Goal: Complete application form

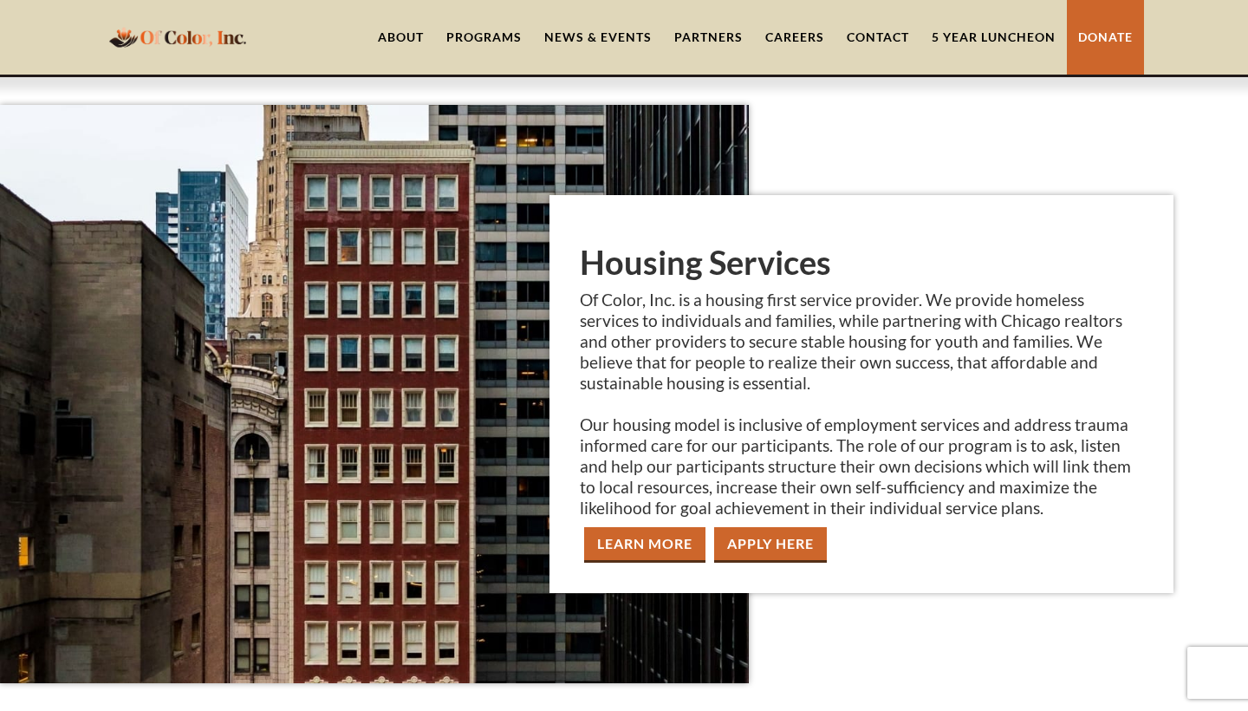
scroll to position [1976, 0]
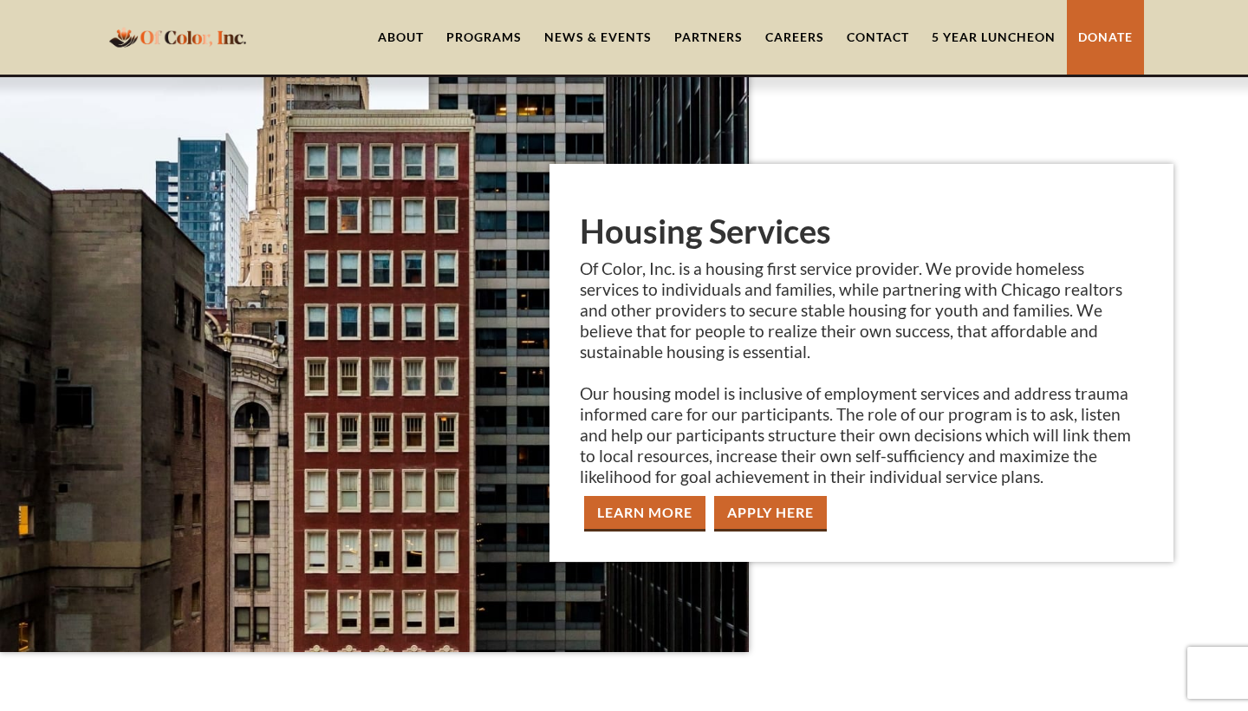
click at [791, 38] on link "Careers" at bounding box center [794, 37] width 81 height 75
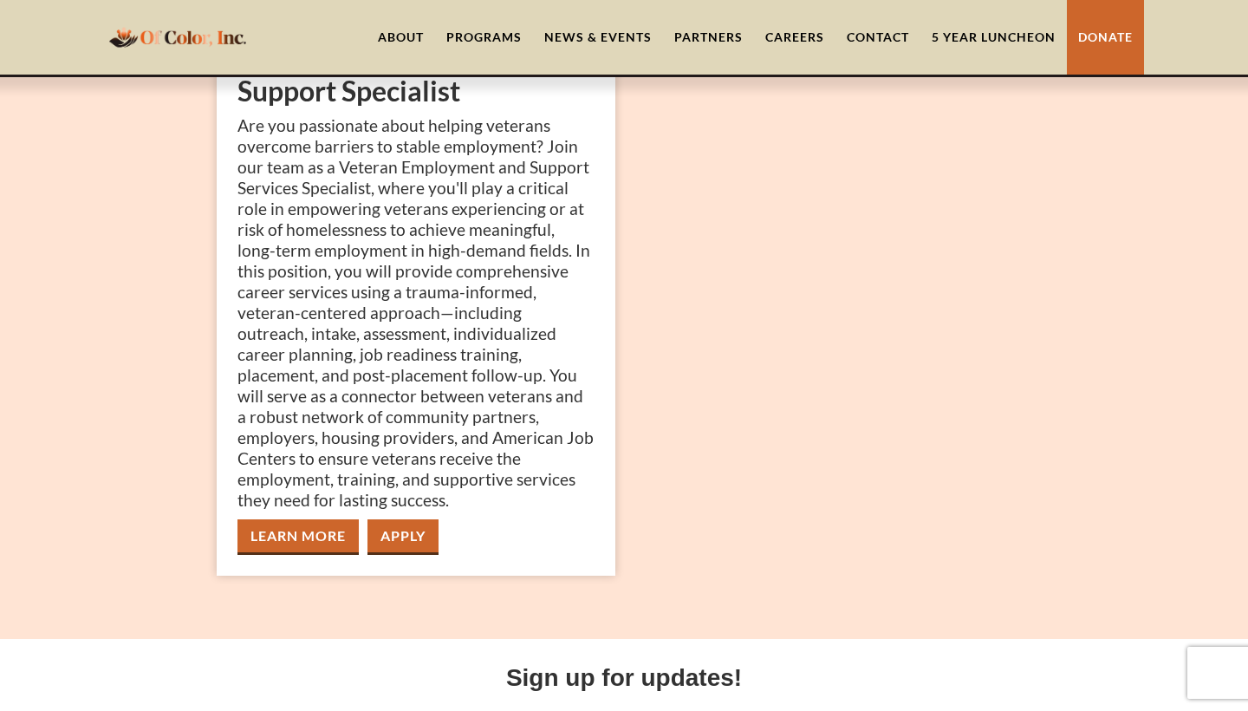
scroll to position [312, 0]
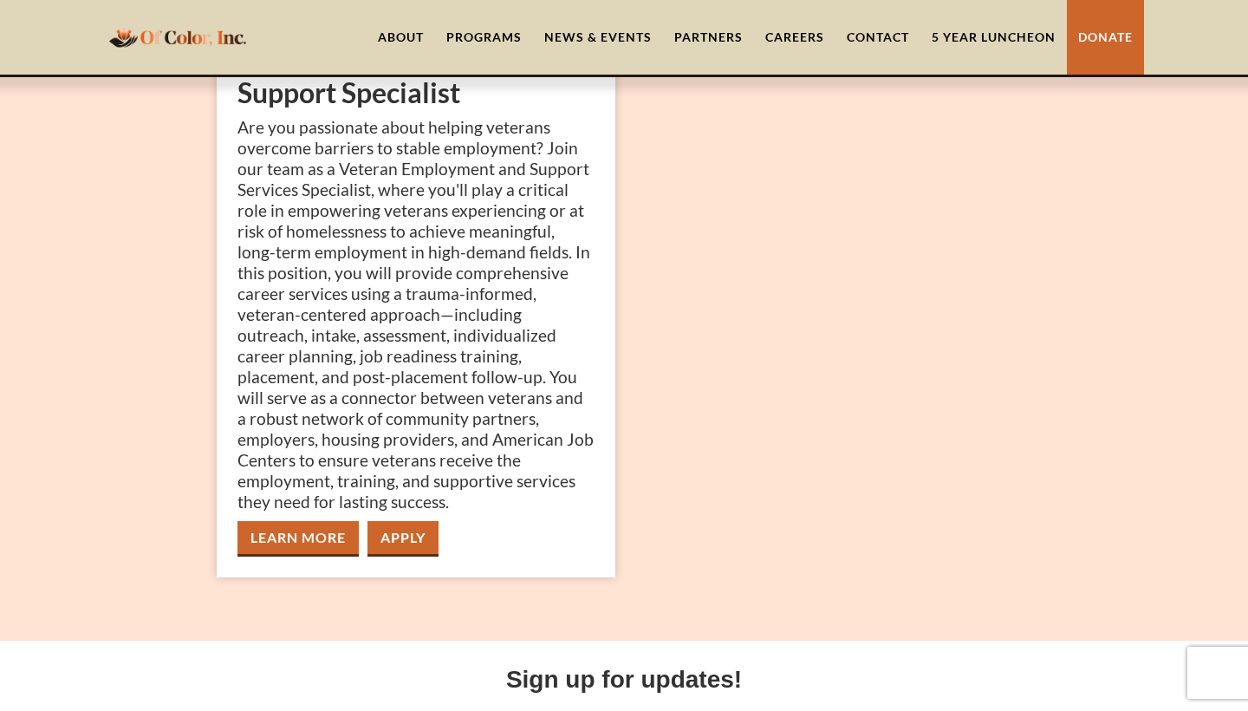
click at [477, 36] on div "Programs" at bounding box center [483, 37] width 75 height 17
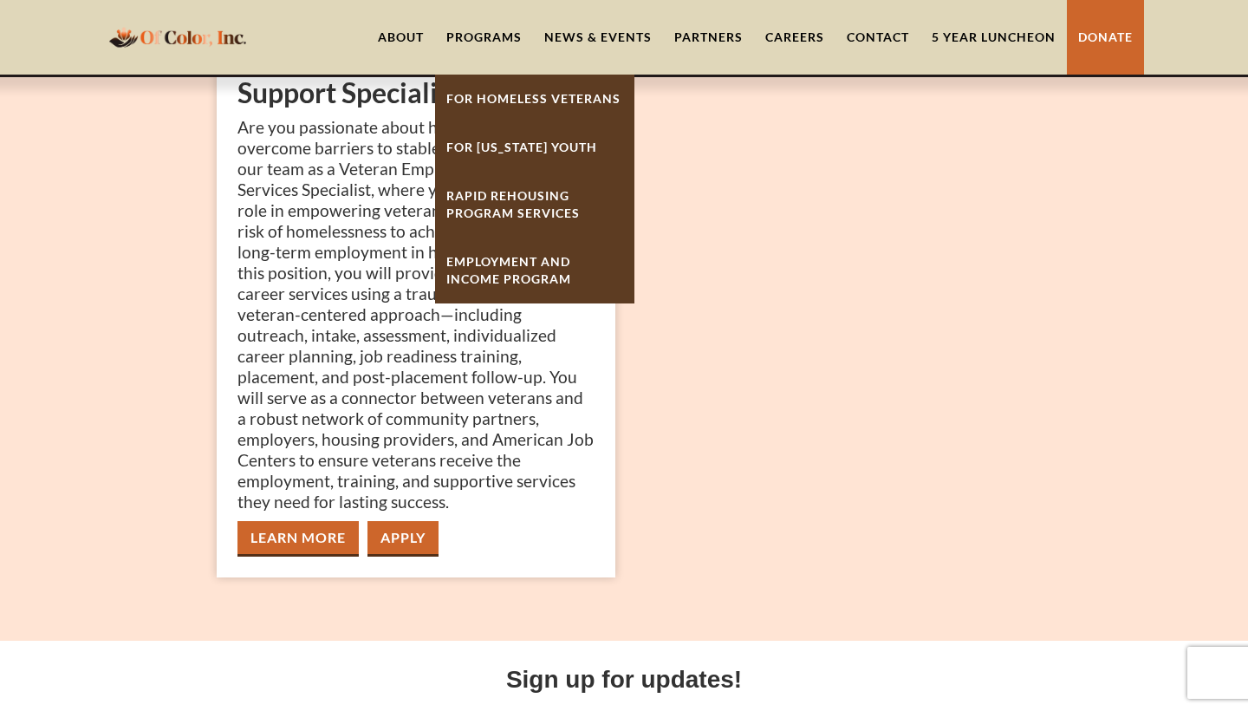
click at [552, 148] on link "For [US_STATE] Youth" at bounding box center [534, 147] width 199 height 49
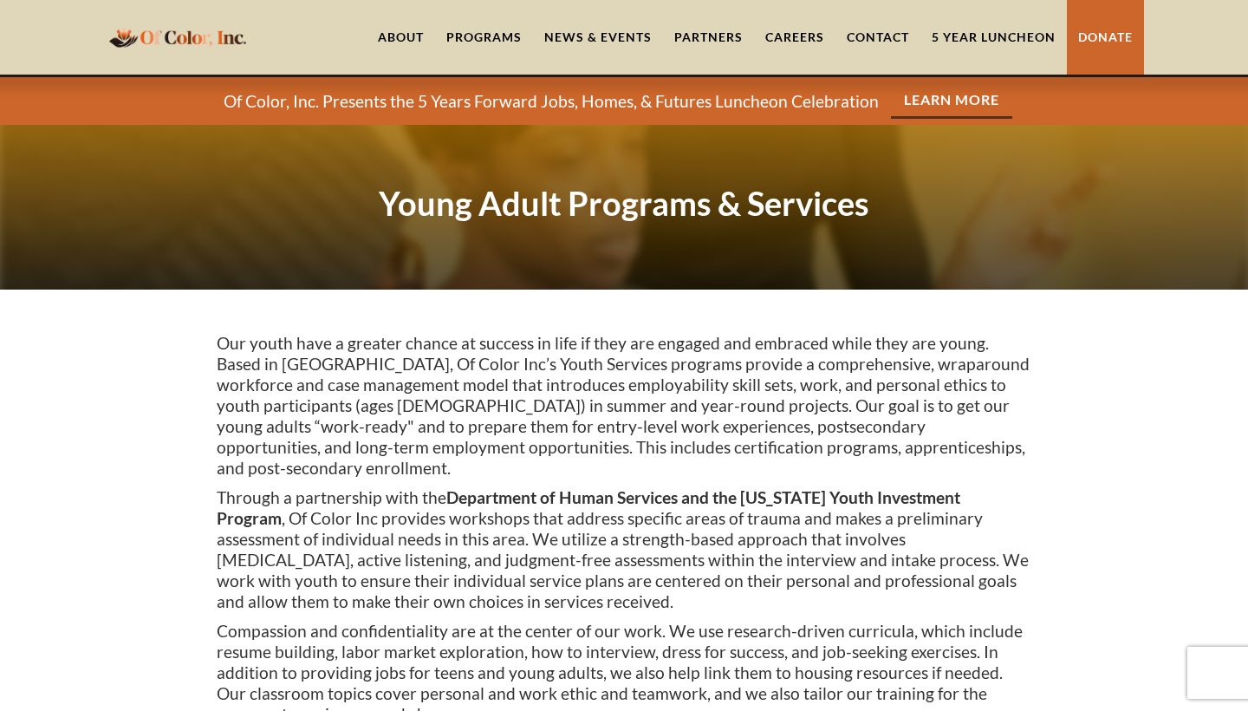
click at [569, 36] on link "News & Events" at bounding box center [598, 37] width 130 height 75
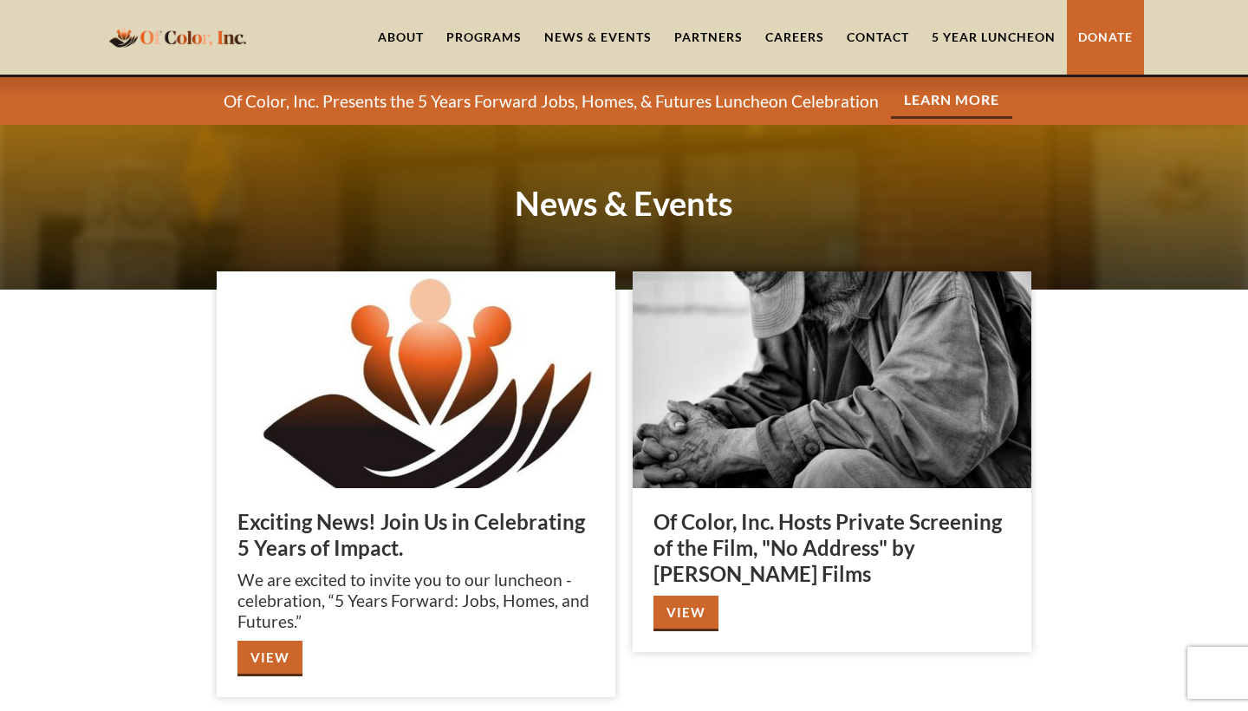
click at [401, 38] on link "About" at bounding box center [401, 37] width 68 height 75
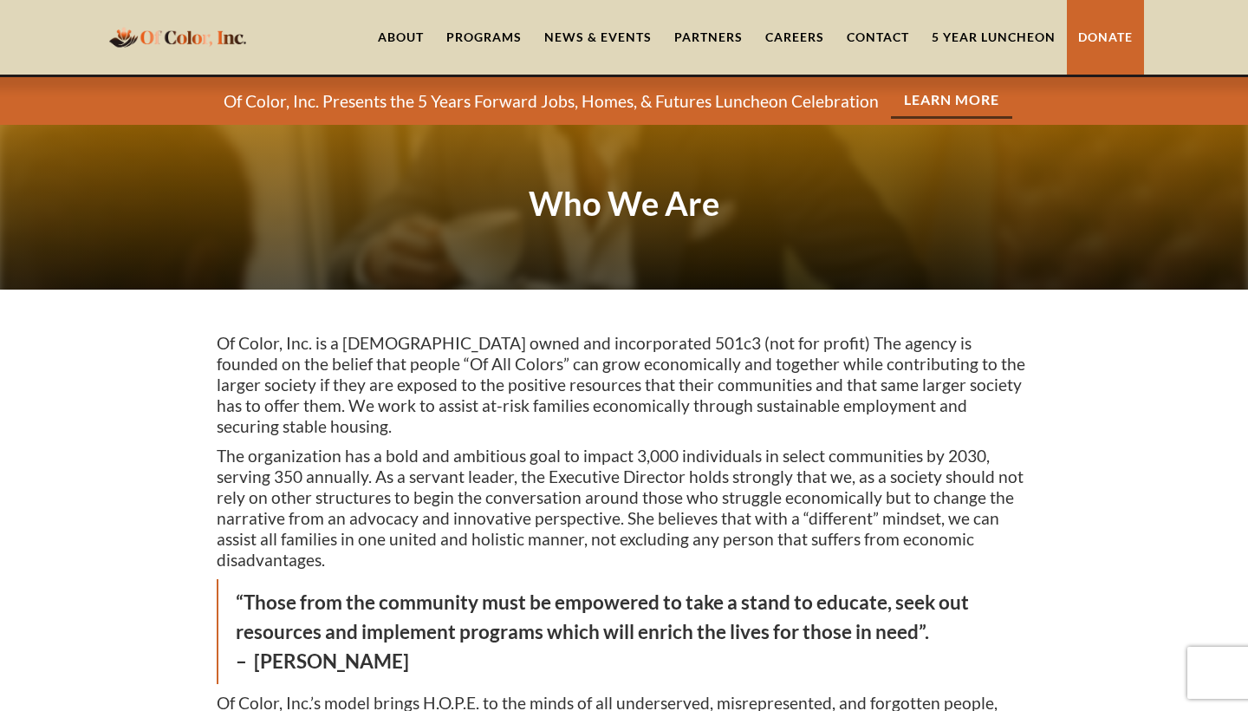
click at [483, 36] on div "Programs" at bounding box center [483, 37] width 75 height 17
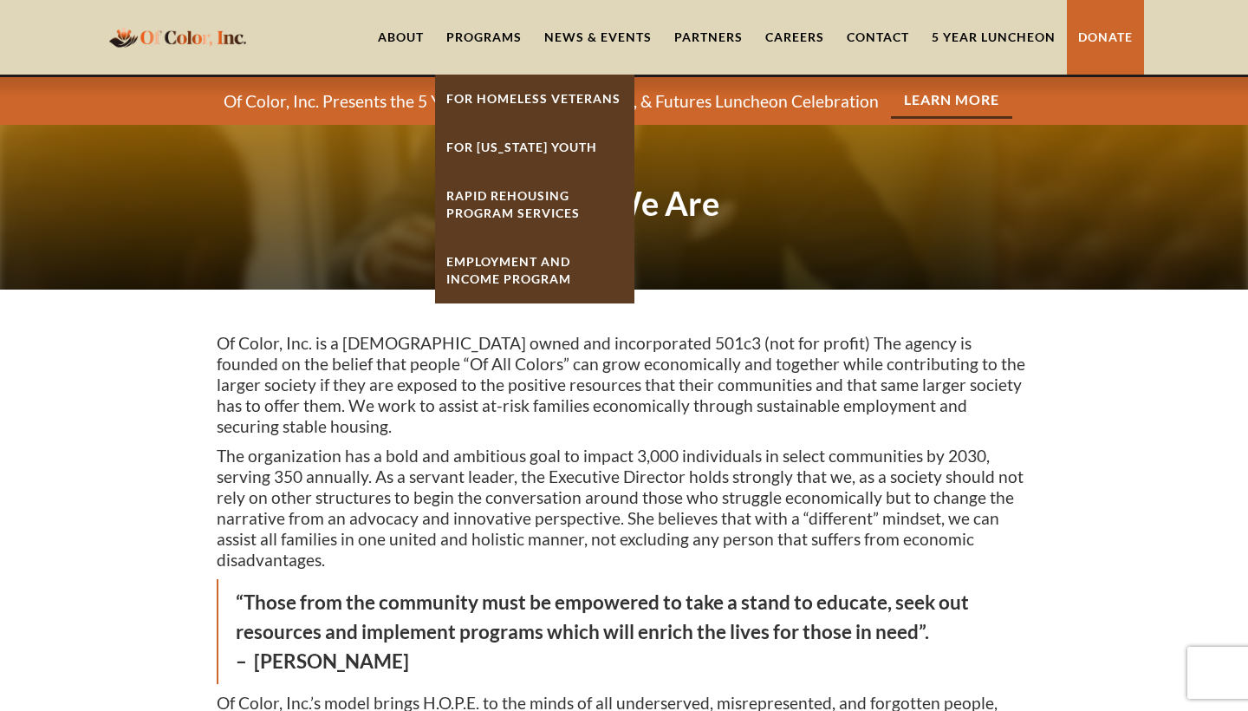
click at [553, 145] on link "For [US_STATE] Youth" at bounding box center [534, 147] width 199 height 49
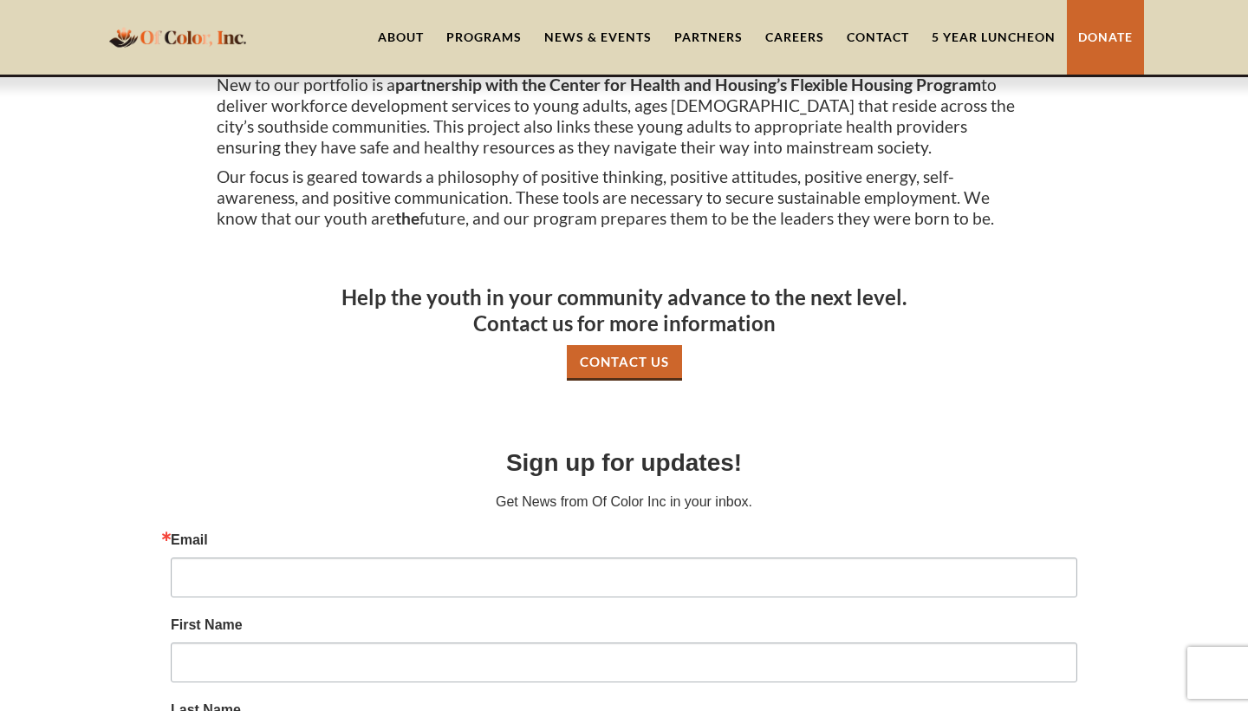
scroll to position [728, 0]
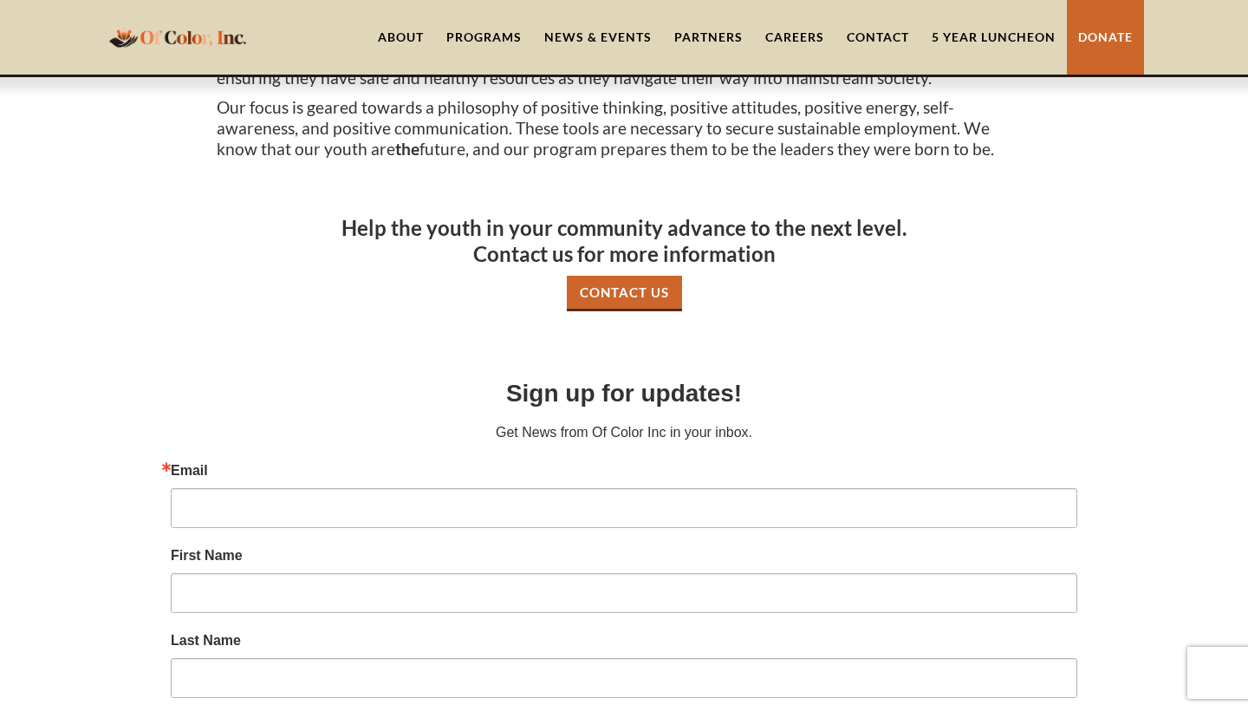
click at [870, 36] on link "Contact" at bounding box center [878, 37] width 85 height 75
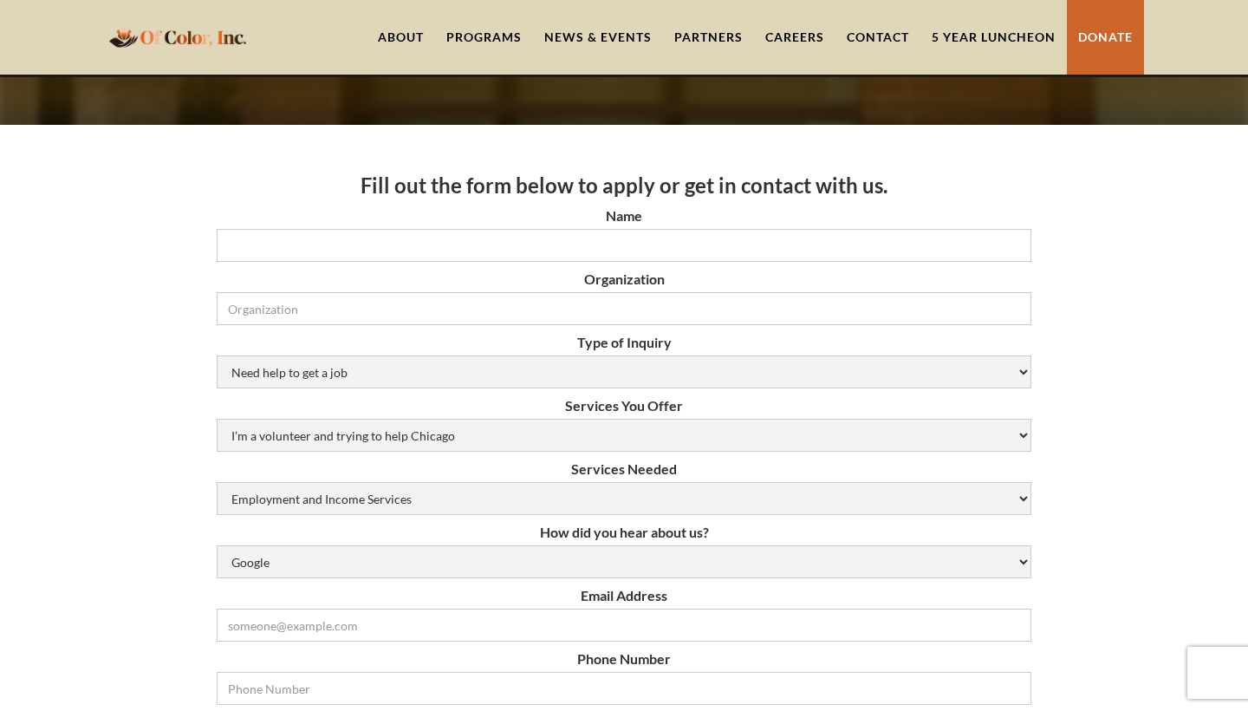
scroll to position [173, 0]
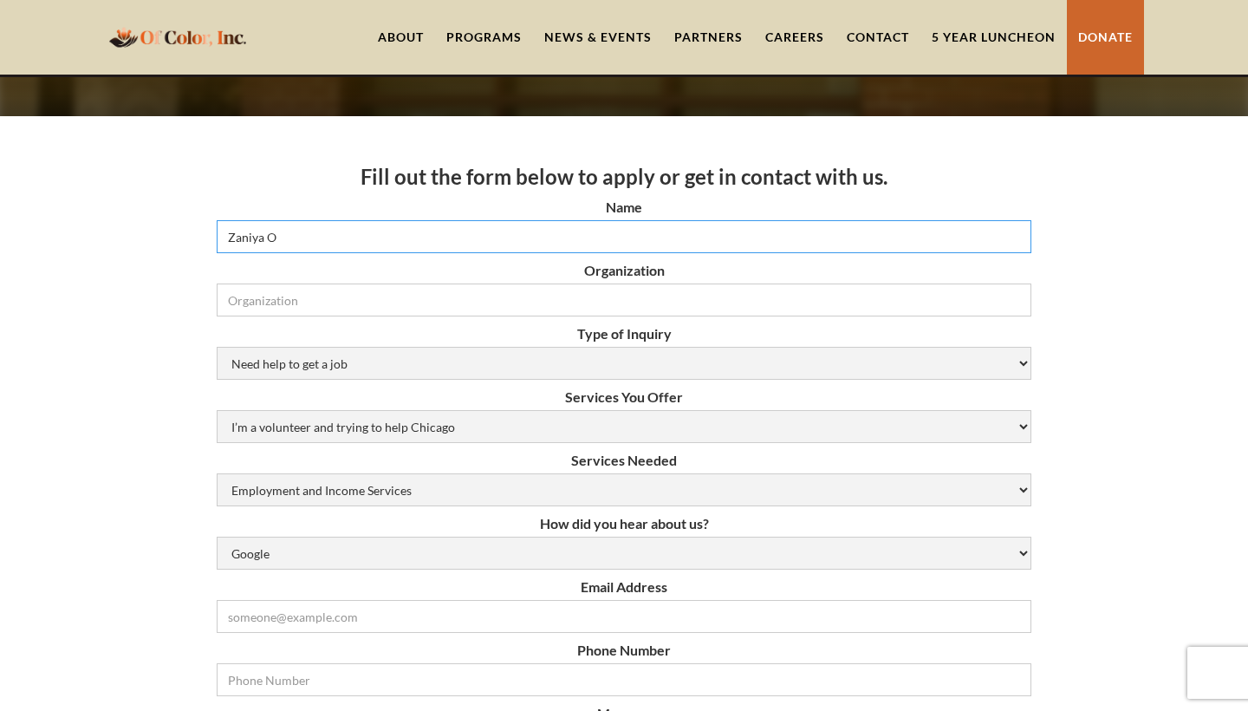
type input "Zaniya Oneal"
type input "zaniyaonealgreene@gmail.com"
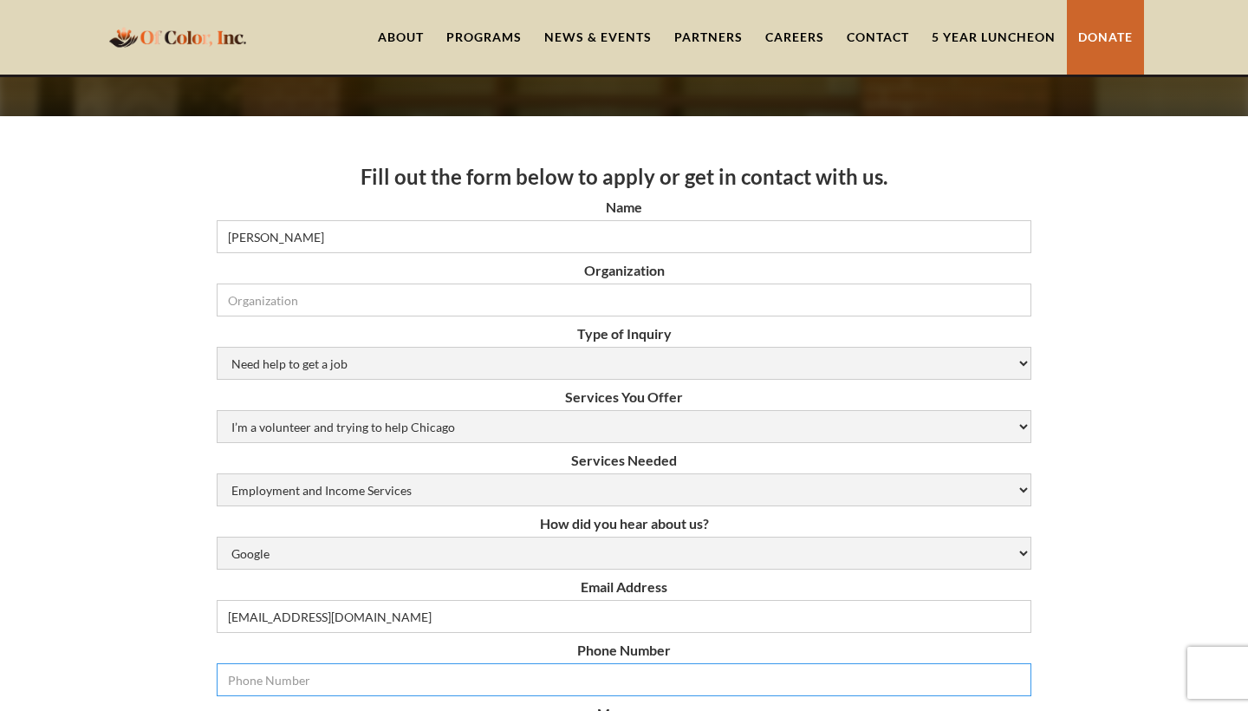
type input "7739647927"
select select "job-opportunities"
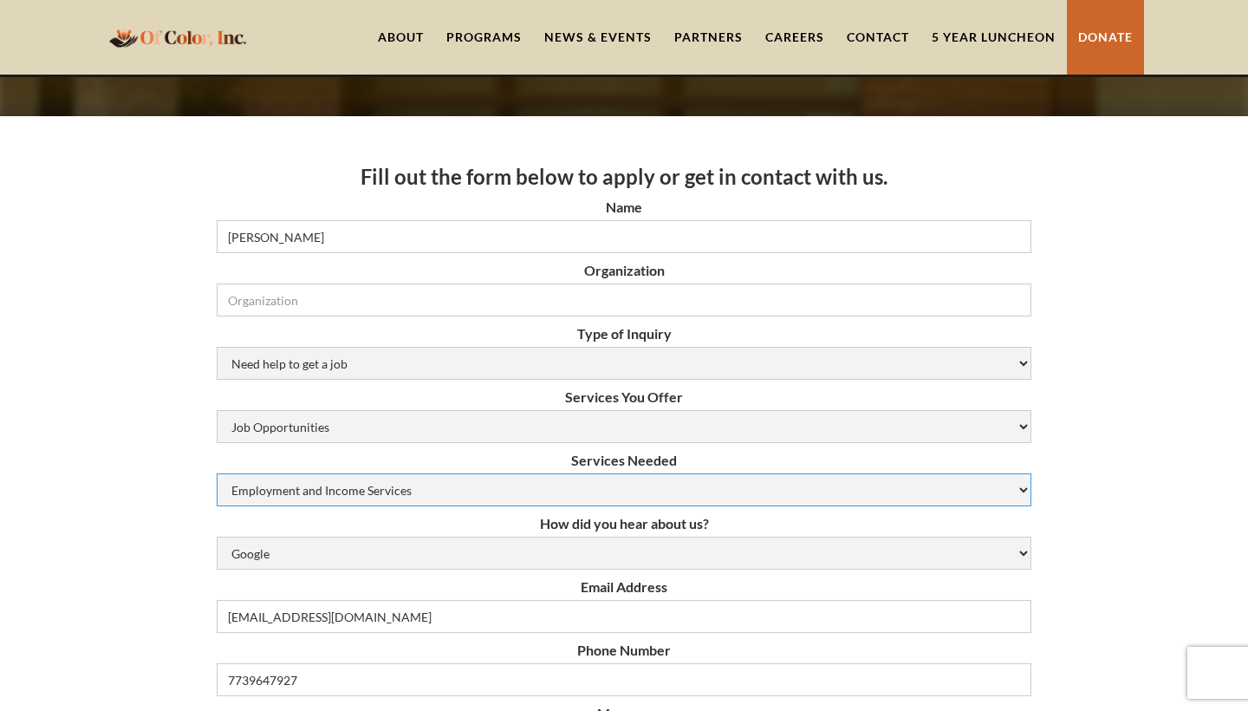
select select "youth-employment-services"
click at [472, 528] on label "How did you hear about us?" at bounding box center [624, 523] width 815 height 17
click at [472, 537] on select "Google Social Media Word of Mouth Other" at bounding box center [624, 553] width 815 height 33
click at [282, 578] on label "Email Address" at bounding box center [624, 586] width 815 height 17
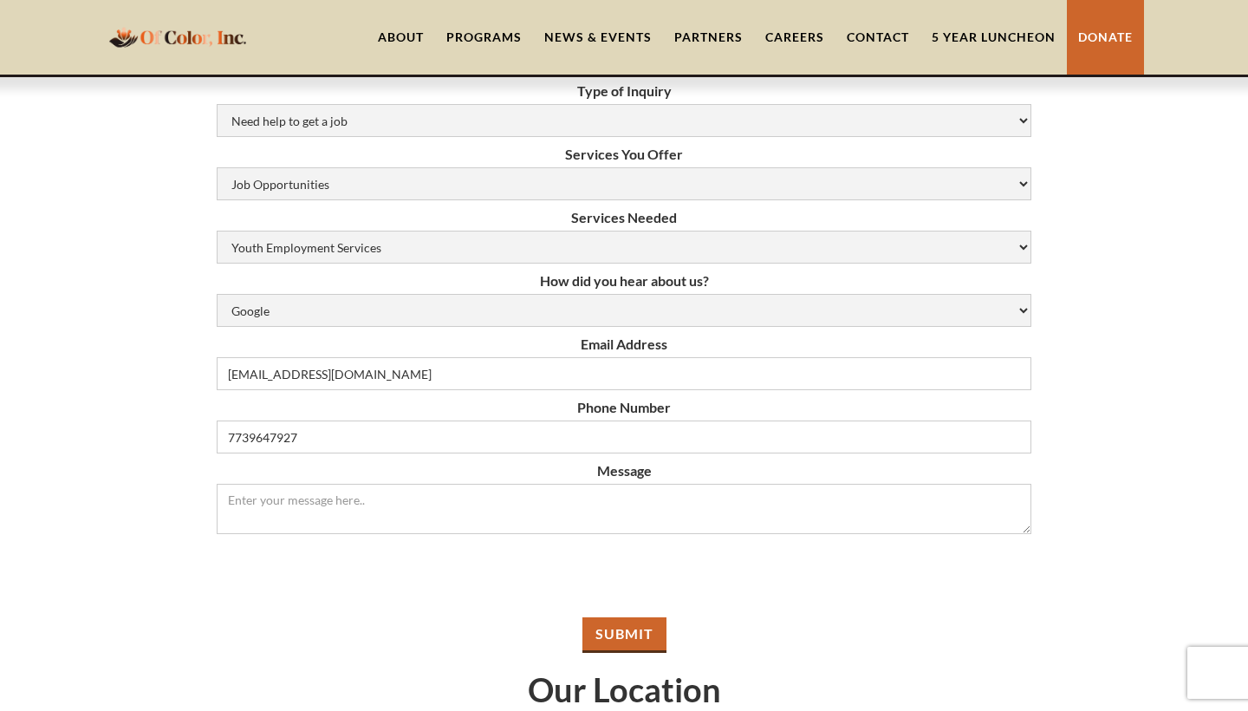
scroll to position [485, 0]
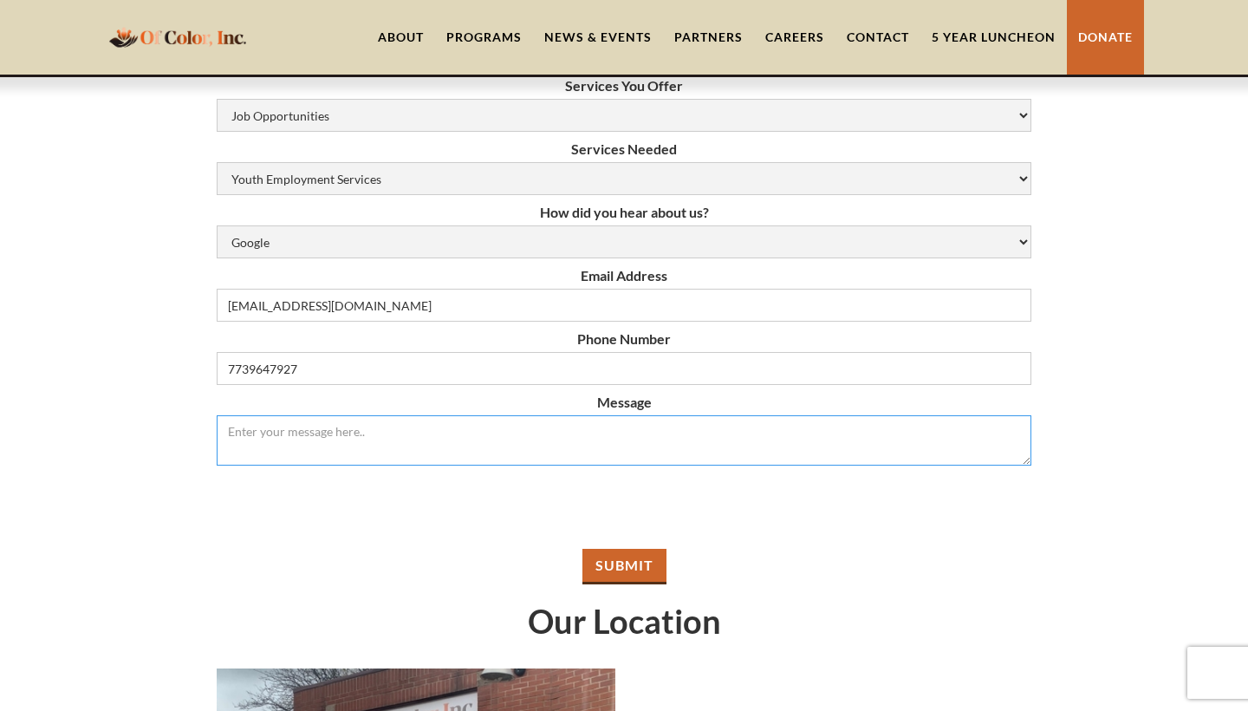
click at [521, 435] on textarea "Message" at bounding box center [624, 440] width 815 height 50
type textarea "I am 22 Years old currently looking for employment"
click at [739, 606] on h1 "Our Location" at bounding box center [624, 621] width 815 height 38
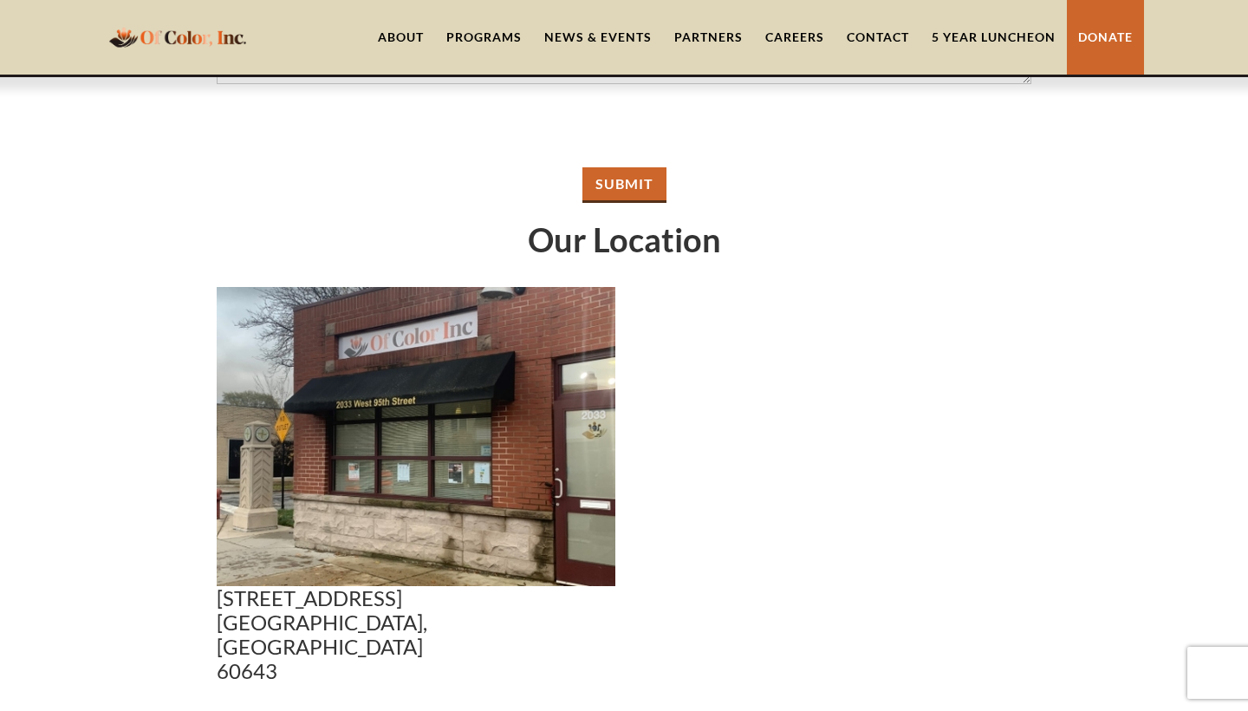
scroll to position [831, 0]
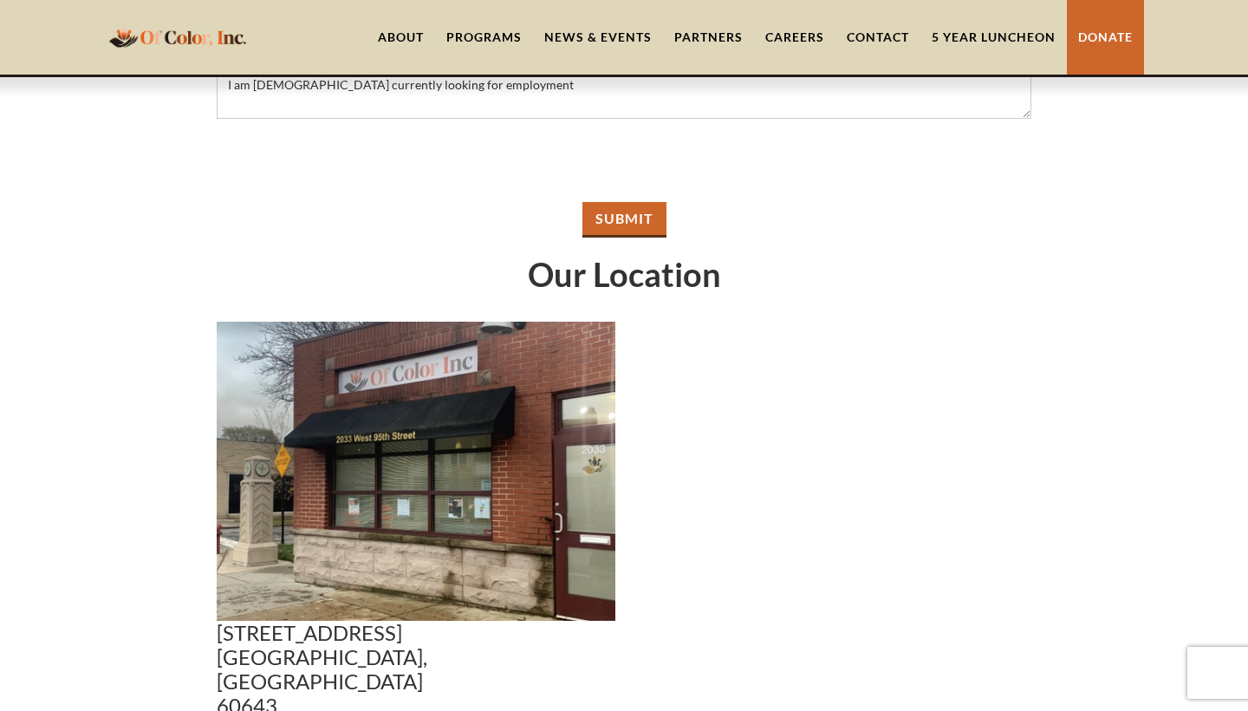
click at [635, 215] on input "Submit" at bounding box center [625, 220] width 84 height 36
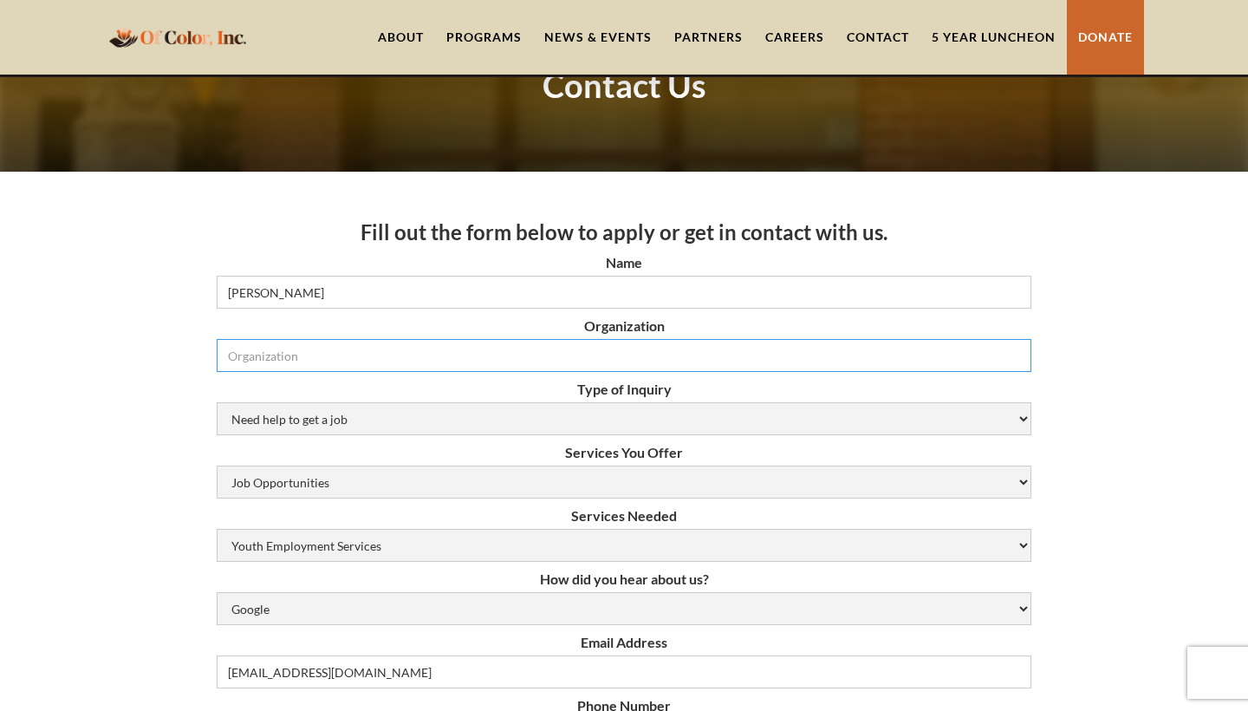
click at [1010, 357] on input "Organization" at bounding box center [624, 355] width 815 height 33
type input "y"
type input "u"
type input "n/a"
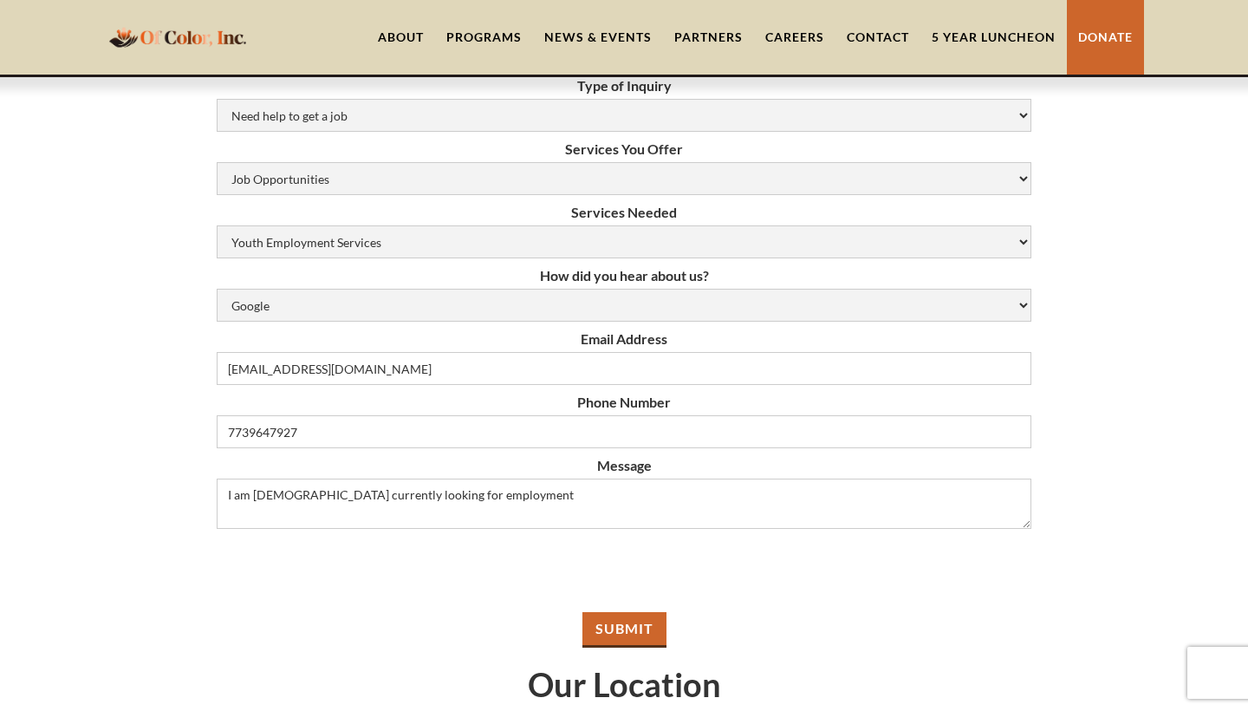
scroll to position [465, 0]
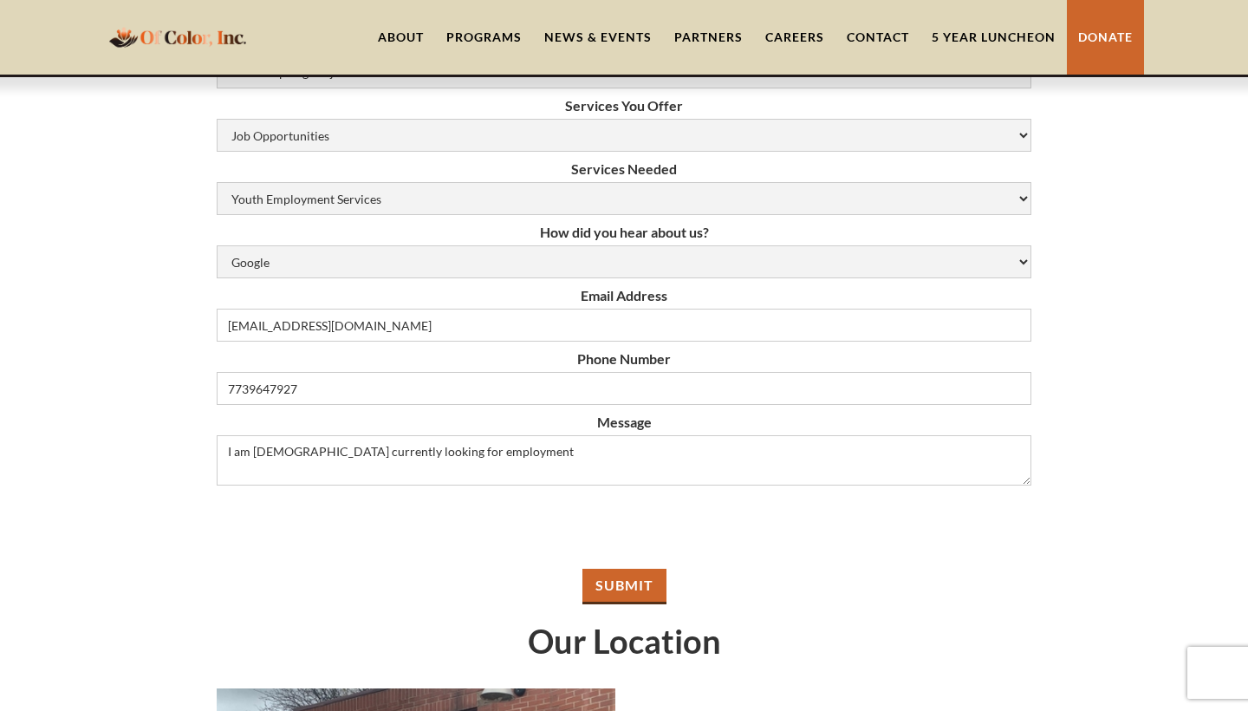
click at [620, 587] on input "Submit" at bounding box center [625, 587] width 84 height 36
type input "Please wait..."
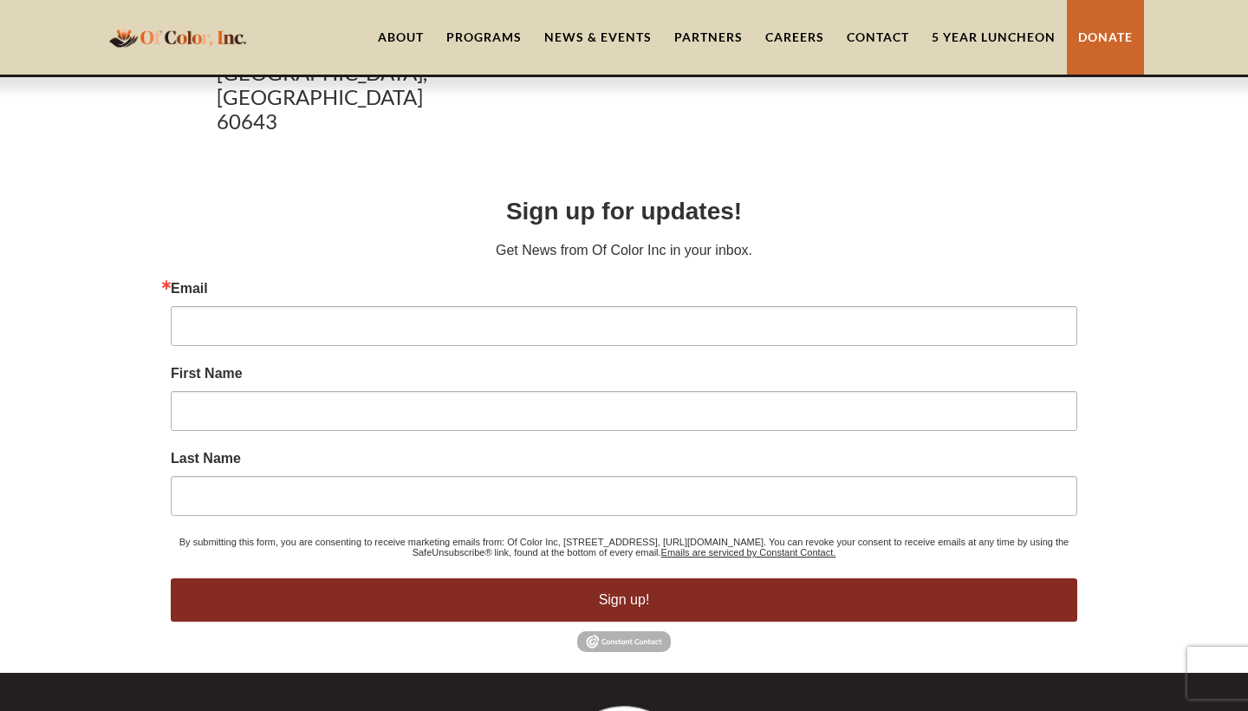
scroll to position [805, 0]
